Goal: Information Seeking & Learning: Learn about a topic

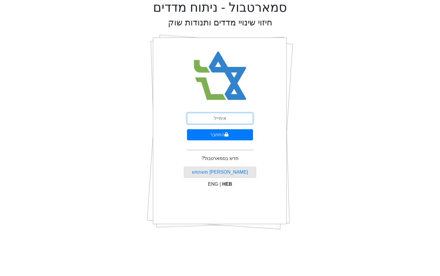
click at [216, 120] on input "email" at bounding box center [220, 118] width 66 height 11
type input "[EMAIL_ADDRESS][DOMAIN_NAME]"
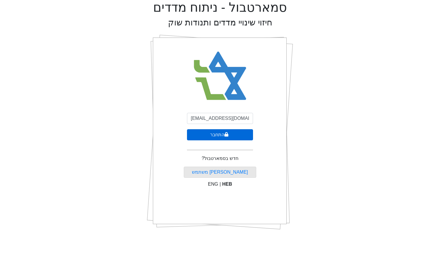
click at [229, 130] on button "התחבר" at bounding box center [220, 134] width 66 height 11
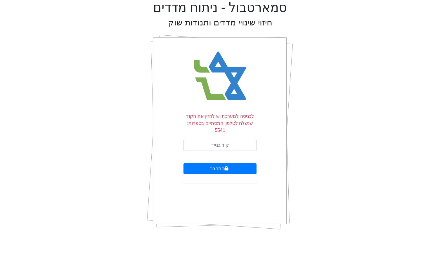
click at [238, 145] on form "לכניסה למערכת יש להזין את הקוד שנשלח לטלפון המסתיים בספרות: 5541 התחבר" at bounding box center [220, 148] width 73 height 71
click at [235, 140] on input "text" at bounding box center [220, 145] width 73 height 11
type input "049151"
click at [215, 163] on button "התחבר" at bounding box center [220, 168] width 73 height 11
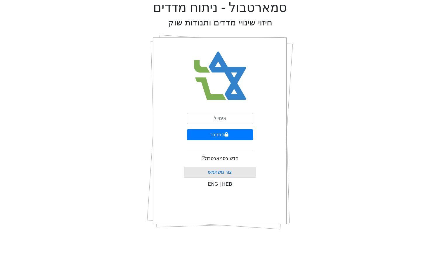
click at [216, 113] on div "התחבר חדש בסמארטבול? צור משתמש ENG | HEB" at bounding box center [220, 132] width 73 height 205
click at [216, 117] on input "email" at bounding box center [220, 118] width 66 height 11
type input "[EMAIL_ADDRESS][DOMAIN_NAME]"
click at [212, 137] on button "התחבר" at bounding box center [220, 134] width 66 height 11
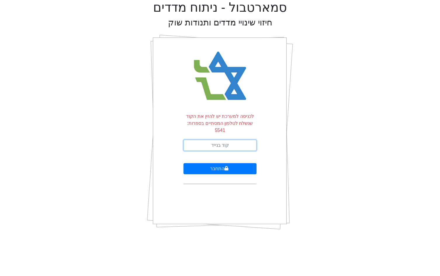
click at [239, 140] on input "text" at bounding box center [220, 145] width 73 height 11
type input "114521"
click at [221, 163] on button "התחבר" at bounding box center [220, 168] width 73 height 11
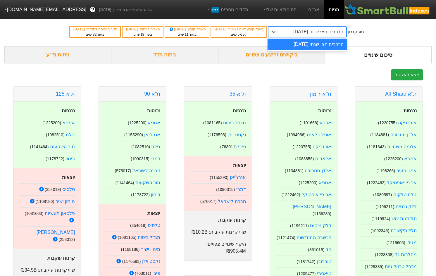
click at [300, 32] on div "הרכבים חצי שנתי [DATE]" at bounding box center [318, 31] width 50 height 7
click at [338, 63] on div "סיכום שינויים" at bounding box center [378, 54] width 107 height 17
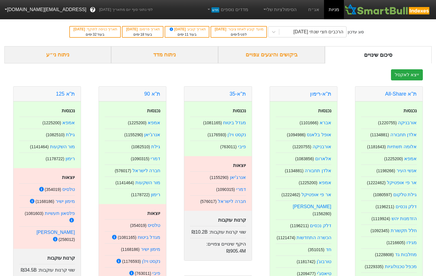
click at [294, 49] on div "ביקושים והיצעים צפויים" at bounding box center [271, 54] width 107 height 17
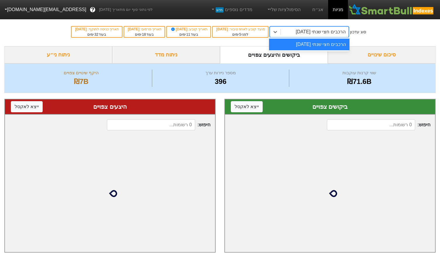
click at [314, 28] on div "הרכבים חצי שנתי [DATE]" at bounding box center [315, 32] width 68 height 11
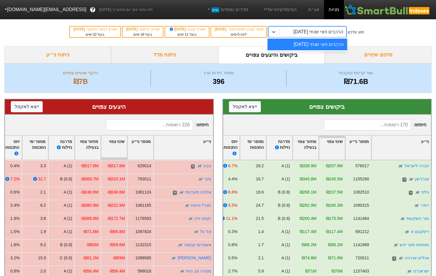
drag, startPoint x: 280, startPoint y: 67, endPoint x: 302, endPoint y: 41, distance: 33.8
click at [281, 65] on div "שווי קרנות עוקבות ₪71.6B מספר ניירות ערך 396 היקף שינויים צפויים ₪7B" at bounding box center [217, 78] width 427 height 30
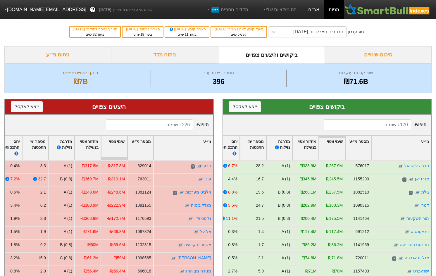
click at [317, 11] on link "אג״ח" at bounding box center [314, 9] width 20 height 19
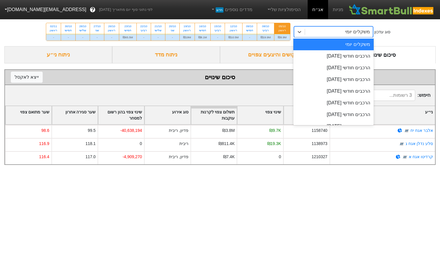
click at [322, 36] on div "משקלים יומי" at bounding box center [339, 32] width 68 height 11
click at [326, 58] on div "הרכבים חודשי [DATE]" at bounding box center [334, 56] width 80 height 12
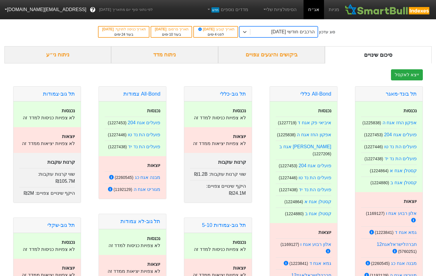
click at [294, 44] on div "סוג עדכון option הרכבים חודשי [DATE], selected. 0 results available. Select is …" at bounding box center [218, 32] width 436 height 29
click at [295, 51] on div "ביקושים והיצעים צפויים" at bounding box center [271, 54] width 107 height 17
